Goal: Book appointment/travel/reservation

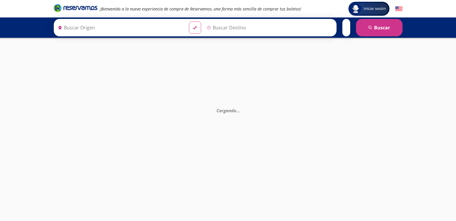
type input "[GEOGRAPHIC_DATA], [GEOGRAPHIC_DATA]"
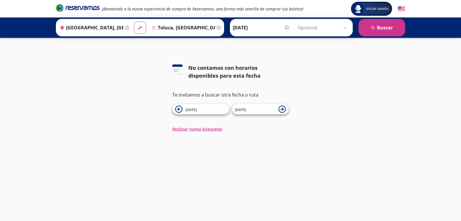
click at [186, 27] on input "Toluca, [GEOGRAPHIC_DATA]" at bounding box center [182, 27] width 66 height 15
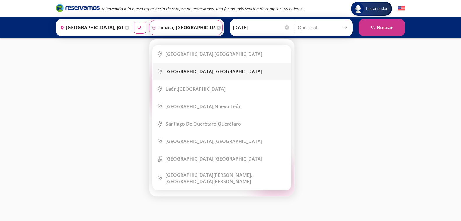
click at [222, 71] on div "[GEOGRAPHIC_DATA], [GEOGRAPHIC_DATA]" at bounding box center [213, 71] width 97 height 6
type input "[GEOGRAPHIC_DATA], [GEOGRAPHIC_DATA]"
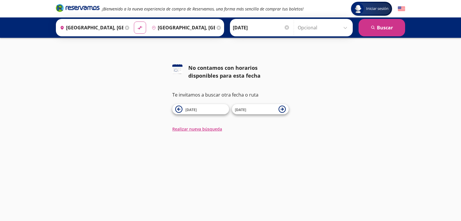
click at [337, 82] on div "126 No contamos con horarios disponibles para esta fecha Te invitamos a buscar …" at bounding box center [230, 98] width 461 height 68
click at [380, 31] on button "search [GEOGRAPHIC_DATA]" at bounding box center [381, 27] width 47 height 17
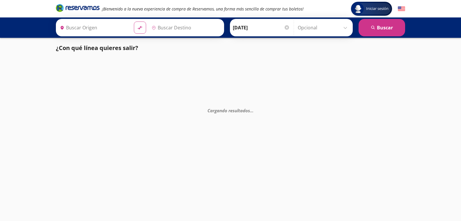
type input "[GEOGRAPHIC_DATA], [GEOGRAPHIC_DATA]"
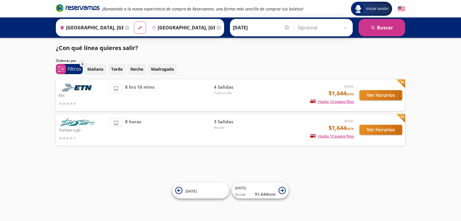
click at [377, 97] on button "Ver Horarios" at bounding box center [380, 95] width 43 height 10
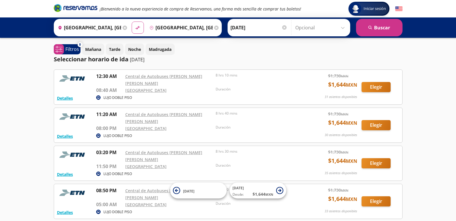
scroll to position [38, 0]
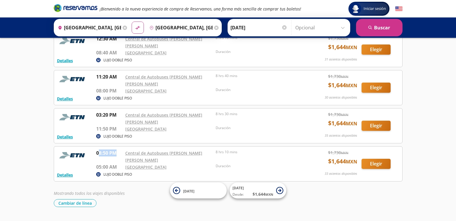
drag, startPoint x: 98, startPoint y: 143, endPoint x: 122, endPoint y: 143, distance: 23.9
click at [122, 149] on p "08:50 PM" at bounding box center [109, 152] width 26 height 7
click at [134, 193] on div "Iniciar sesión Iniciar sesión ¡Bienvenido a la nueva experiencia de compra de R…" at bounding box center [228, 99] width 456 height 274
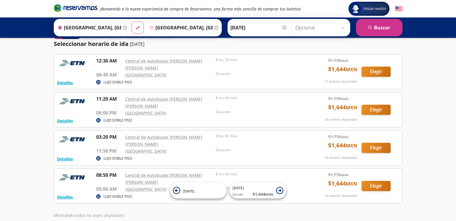
scroll to position [0, 0]
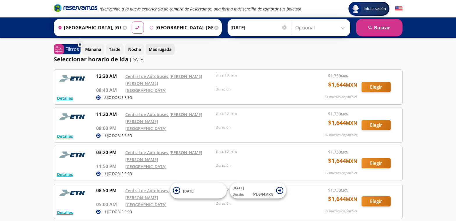
click at [169, 50] on p "Madrugada" at bounding box center [160, 49] width 23 height 6
